Goal: Task Accomplishment & Management: Complete application form

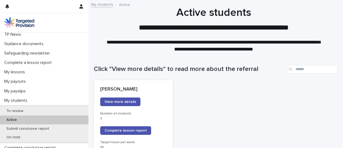
scroll to position [53, 0]
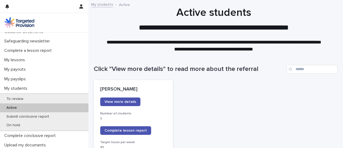
click at [49, 105] on div "Active" at bounding box center [44, 107] width 89 height 9
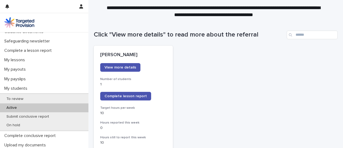
scroll to position [41, 0]
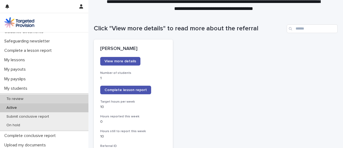
click at [70, 95] on div "To review" at bounding box center [44, 98] width 89 height 9
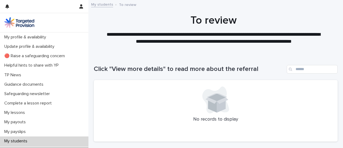
click at [328, 18] on h1 "To review" at bounding box center [214, 20] width 240 height 13
click at [45, 141] on div "My students" at bounding box center [44, 140] width 89 height 9
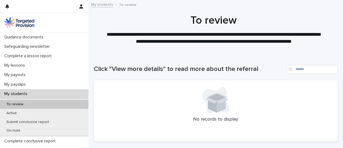
scroll to position [52, 0]
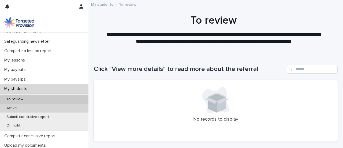
click at [64, 106] on div "Active" at bounding box center [44, 108] width 89 height 9
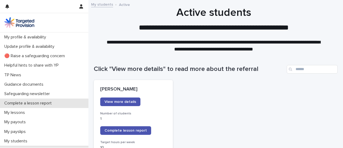
click at [64, 106] on div "Complete a lesson report" at bounding box center [44, 102] width 89 height 9
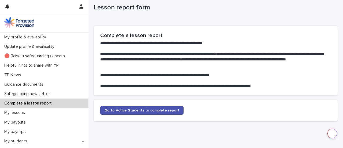
scroll to position [32, 0]
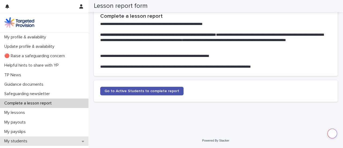
click at [32, 140] on div "My students" at bounding box center [44, 140] width 89 height 9
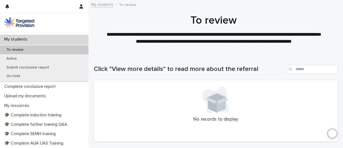
scroll to position [69, 0]
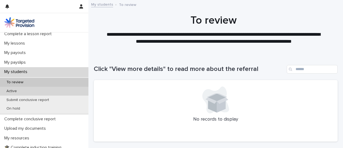
click at [61, 90] on div "Active" at bounding box center [44, 91] width 89 height 9
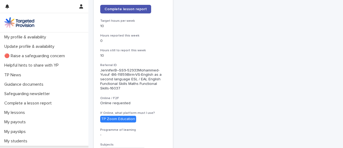
scroll to position [121, 0]
drag, startPoint x: 307, startPoint y: 28, endPoint x: 305, endPoint y: 26, distance: 3.4
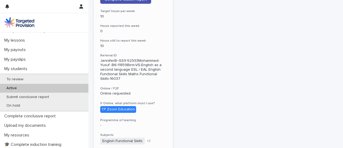
scroll to position [130, 0]
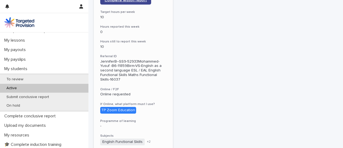
click at [134, 3] on link "Complete lesson report" at bounding box center [125, 0] width 51 height 9
